Goal: Obtain resource: Download file/media

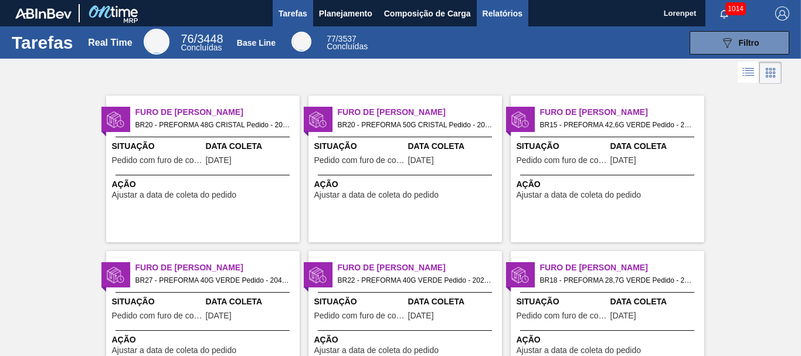
click at [504, 14] on span "Relatórios" at bounding box center [502, 13] width 40 height 14
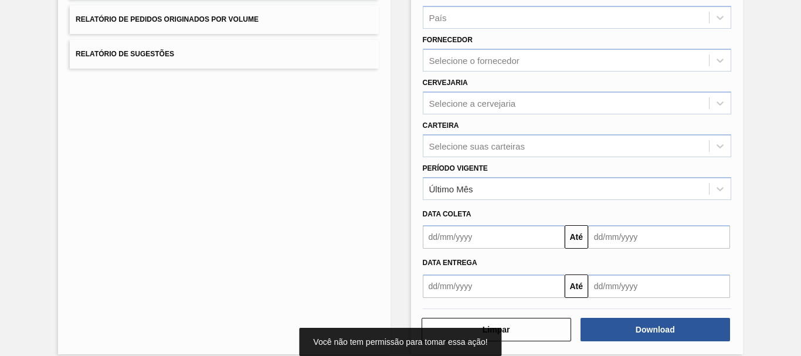
scroll to position [187, 0]
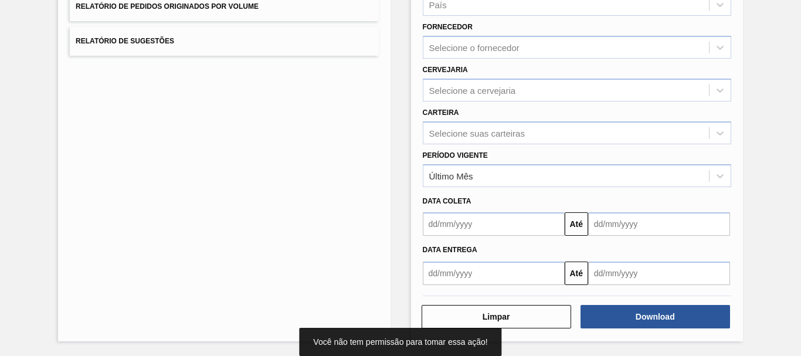
click at [525, 227] on input "text" at bounding box center [494, 223] width 142 height 23
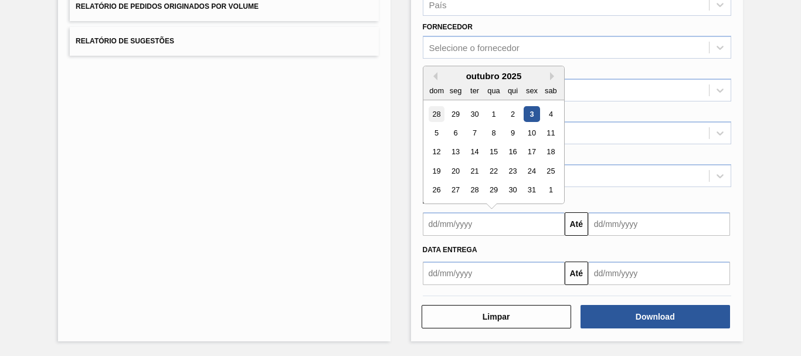
click at [438, 118] on div "28" at bounding box center [436, 114] width 16 height 16
type input "[DATE]"
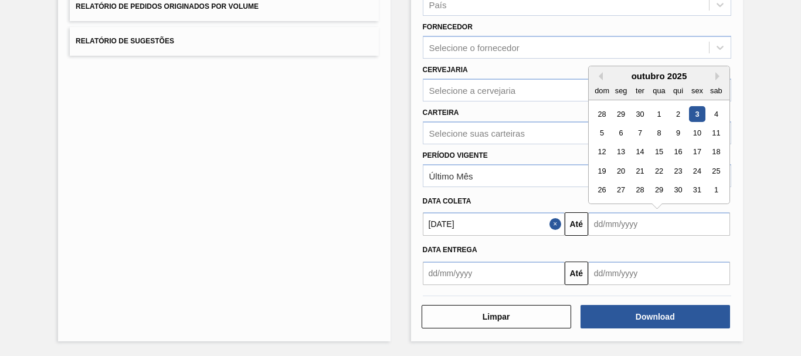
click at [599, 221] on input "text" at bounding box center [659, 223] width 142 height 23
click at [718, 188] on div "1" at bounding box center [716, 190] width 16 height 16
type input "[DATE]"
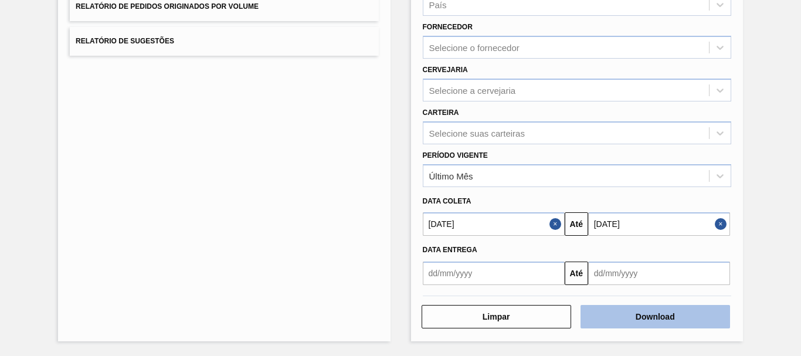
click at [664, 315] on button "Download" at bounding box center [654, 316] width 149 height 23
